Goal: Find specific page/section: Find specific page/section

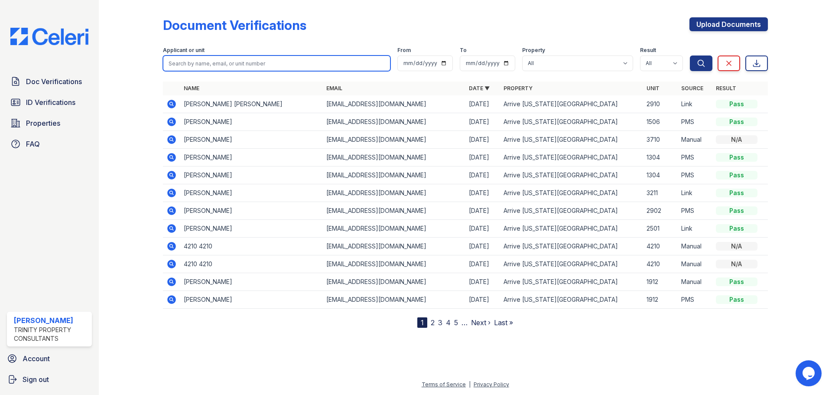
click at [225, 65] on input "search" at bounding box center [277, 63] width 228 height 16
type input "[PERSON_NAME]"
click at [690, 55] on button "Search" at bounding box center [701, 63] width 23 height 16
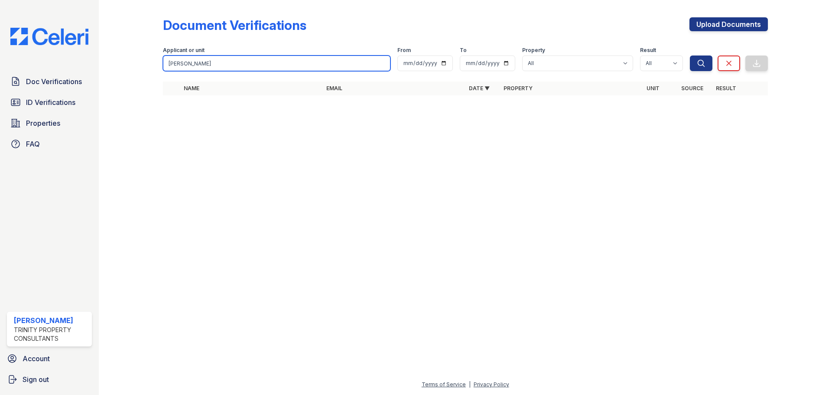
click at [182, 64] on input "[PERSON_NAME]" at bounding box center [277, 63] width 228 height 16
type input "german"
click at [690, 55] on button "Search" at bounding box center [701, 63] width 23 height 16
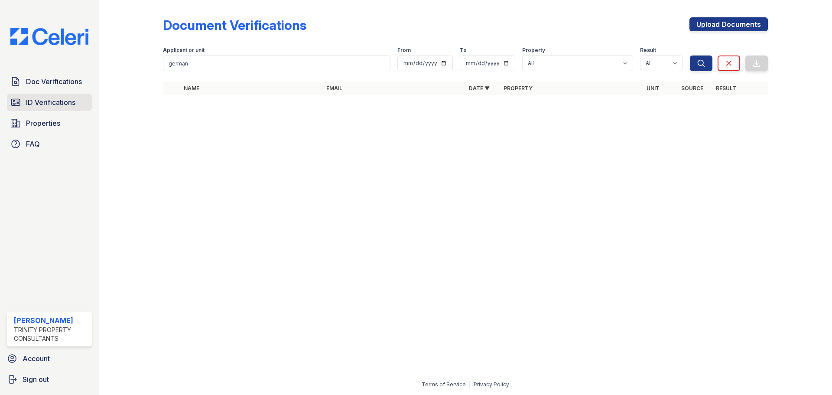
drag, startPoint x: 53, startPoint y: 104, endPoint x: 73, endPoint y: 104, distance: 19.9
click at [53, 104] on span "ID Verifications" at bounding box center [50, 102] width 49 height 10
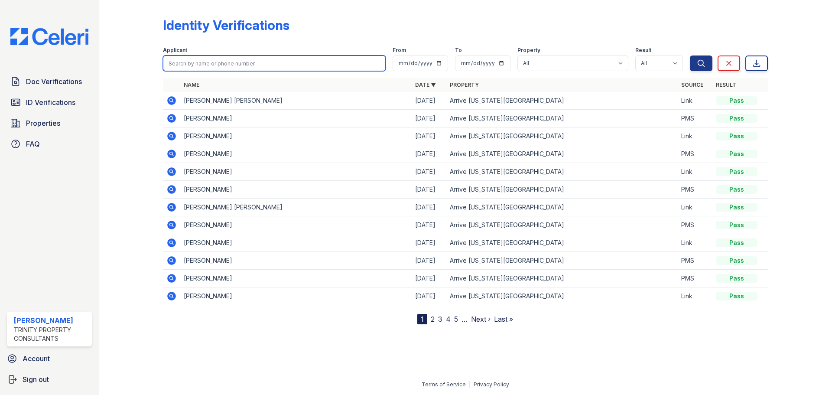
click at [211, 63] on input "search" at bounding box center [274, 63] width 223 height 16
type input "german"
click at [690, 55] on button "Search" at bounding box center [701, 63] width 23 height 16
